Goal: Task Accomplishment & Management: Manage account settings

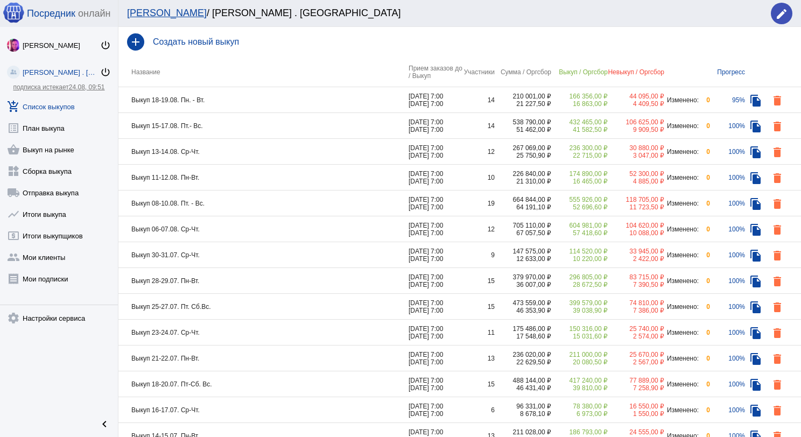
click at [247, 101] on td "Выкуп 18-19.08. Пн. - Вт." at bounding box center [263, 100] width 290 height 26
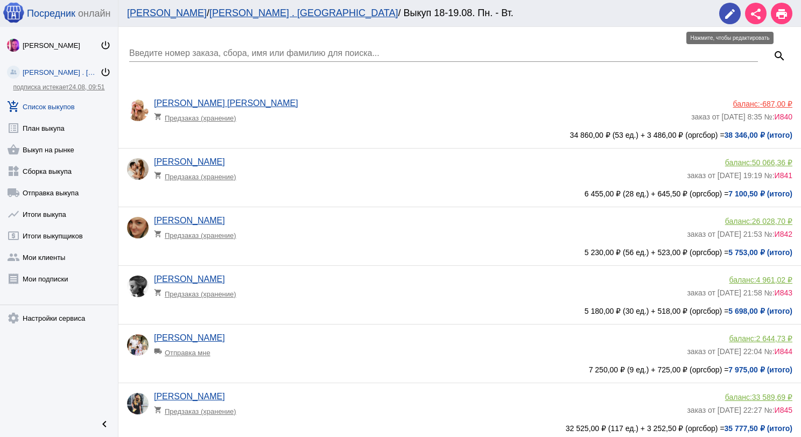
click at [724, 18] on mat-icon "edit" at bounding box center [729, 14] width 13 height 13
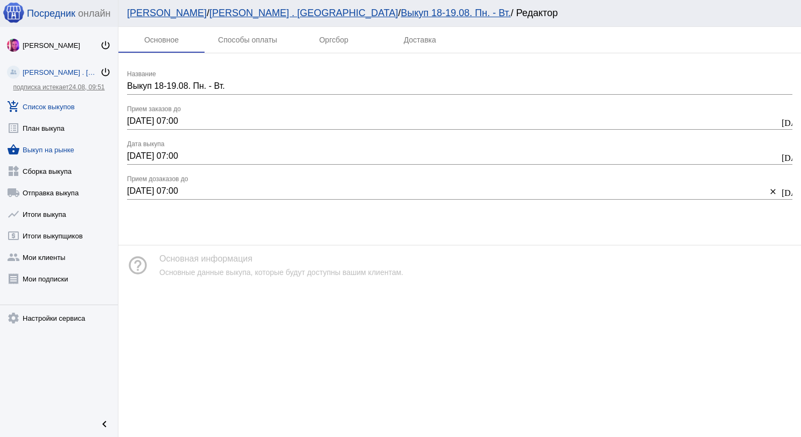
click at [46, 152] on link "shopping_basket Выкуп на рынке" at bounding box center [59, 148] width 118 height 22
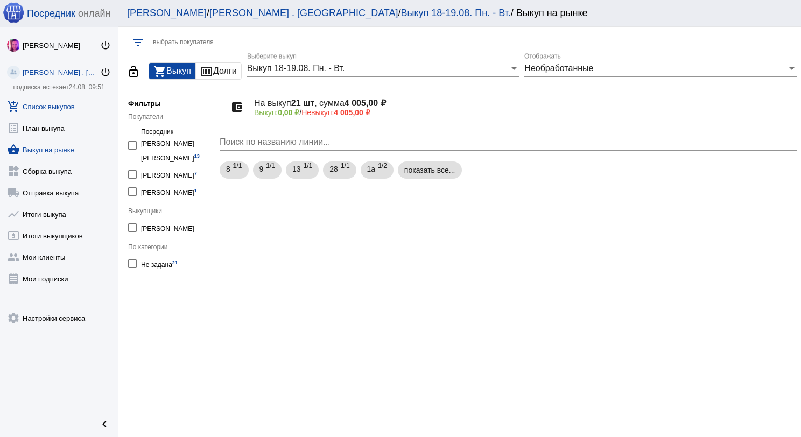
click at [52, 106] on link "add_shopping_cart Список выкупов" at bounding box center [59, 105] width 118 height 22
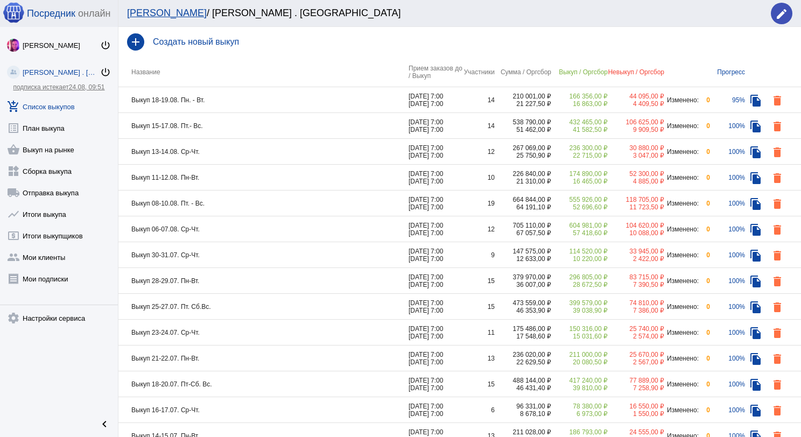
click at [225, 101] on td "Выкуп 18-19.08. Пн. - Вт." at bounding box center [263, 100] width 290 height 26
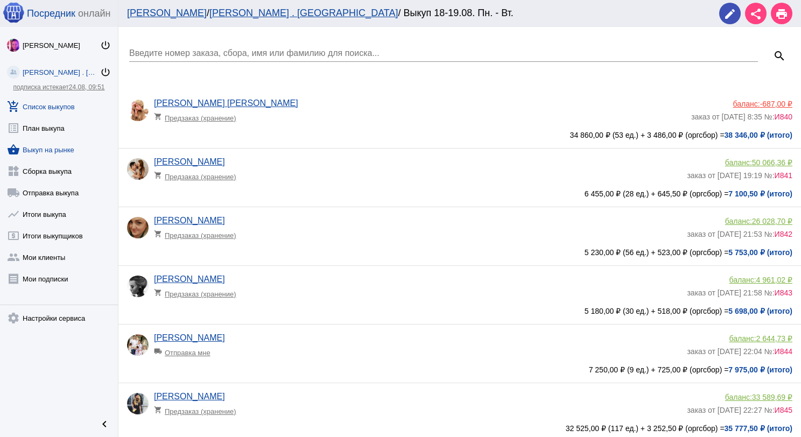
click at [53, 151] on link "shopping_basket Выкуп на рынке" at bounding box center [59, 148] width 118 height 22
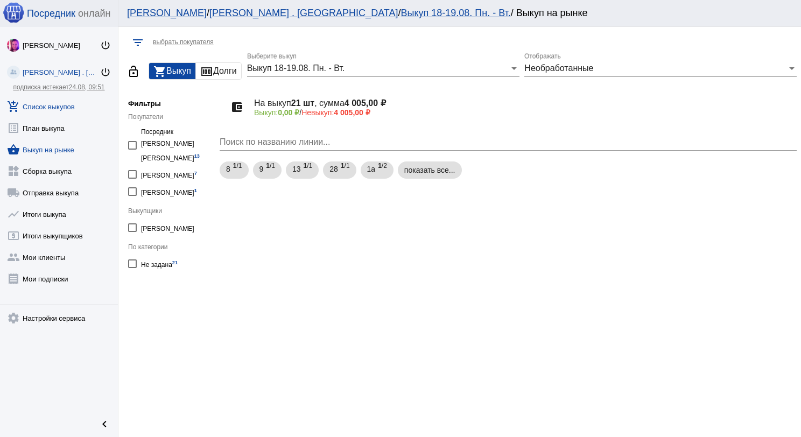
click at [54, 109] on link "add_shopping_cart Список выкупов" at bounding box center [59, 105] width 118 height 22
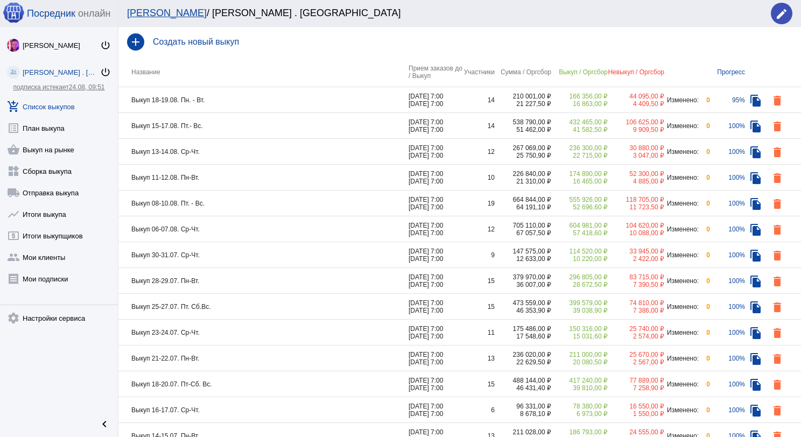
click at [351, 101] on td "Выкуп 18-19.08. Пн. - Вт." at bounding box center [263, 100] width 290 height 26
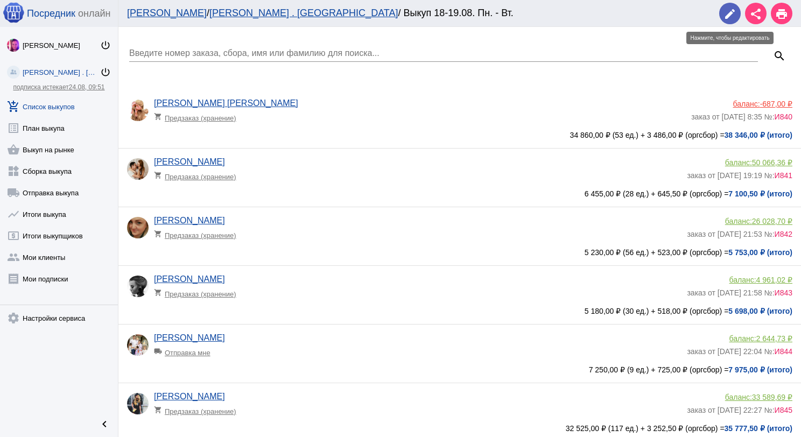
click at [730, 20] on span "edit" at bounding box center [729, 14] width 13 height 22
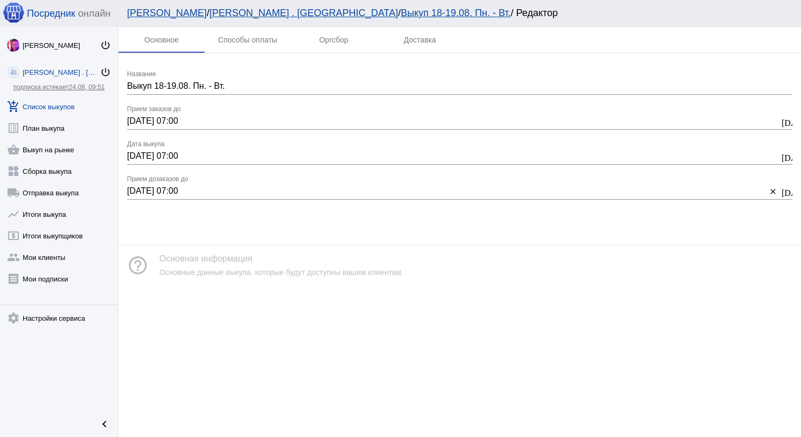
click at [135, 123] on input "[DATE] 07:00" at bounding box center [453, 121] width 652 height 10
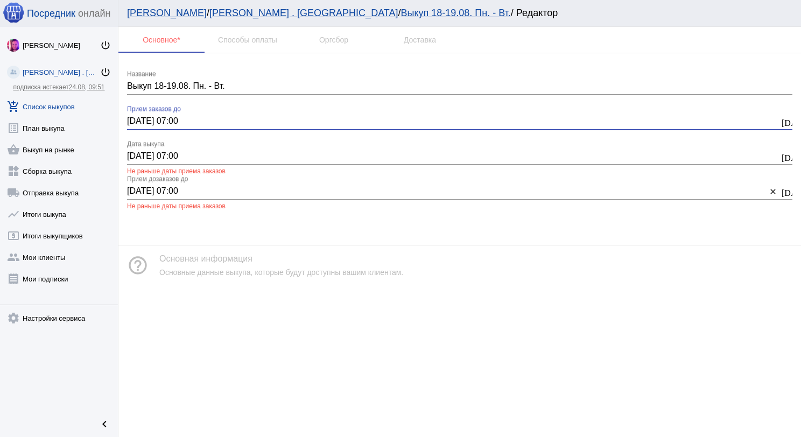
type input "[DATE] 07:00"
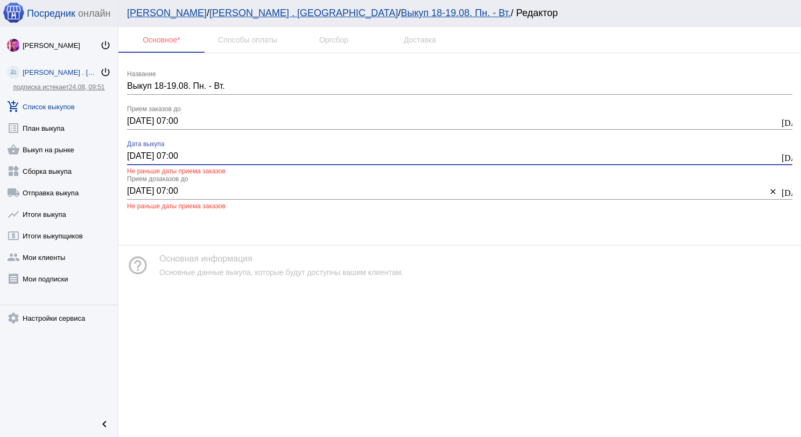
click at [136, 156] on input "[DATE] 07:00" at bounding box center [453, 156] width 652 height 10
type input "[DATE] 07:00"
click at [136, 186] on input "[DATE] 07:00" at bounding box center [446, 191] width 639 height 10
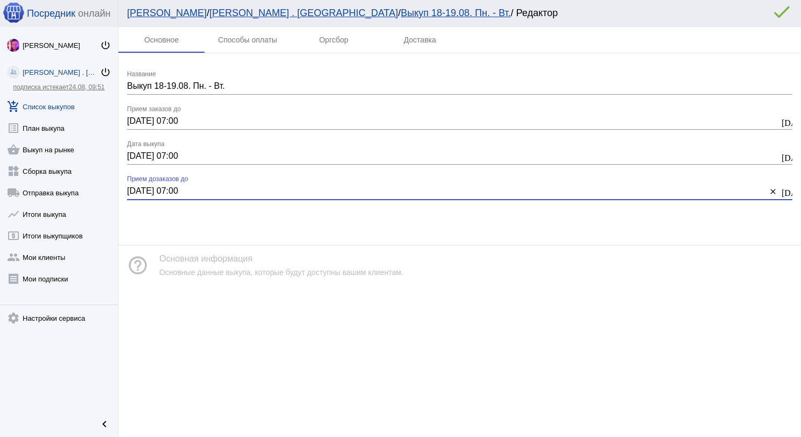
type input "[DATE] 07:00"
click at [777, 12] on mat-icon "error_outline" at bounding box center [782, 12] width 22 height 22
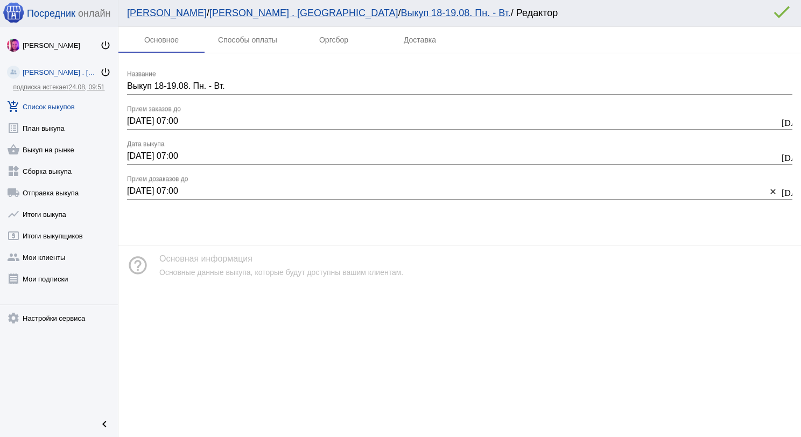
click at [36, 101] on link "add_shopping_cart Список выкупов" at bounding box center [59, 105] width 118 height 22
